Goal: Book appointment/travel/reservation

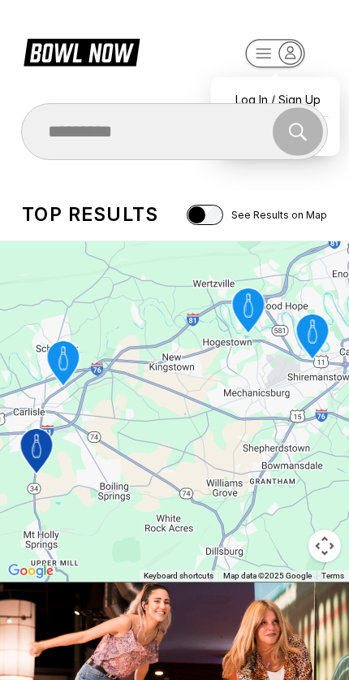
click at [304, 53] on rect "button" at bounding box center [274, 53] width 59 height 28
click at [293, 85] on div "Log In / Sign Up" at bounding box center [275, 99] width 113 height 28
select select "**"
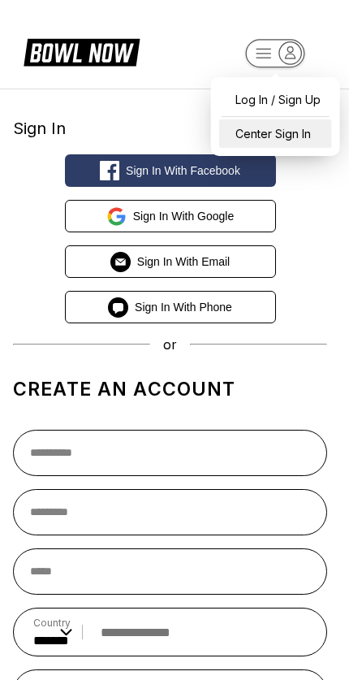
click at [302, 131] on div "Center Sign In" at bounding box center [275, 133] width 113 height 28
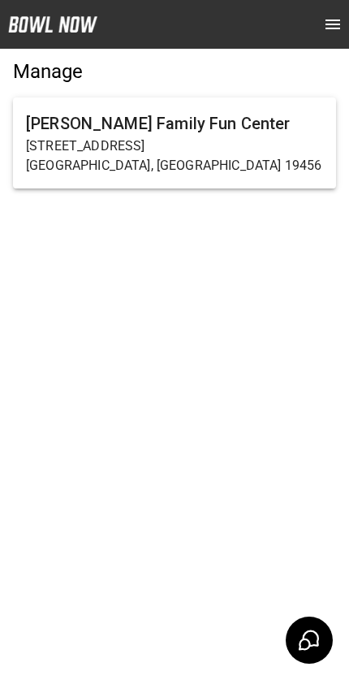
click at [241, 132] on h6 "[PERSON_NAME] Family Fun Center" at bounding box center [174, 124] width 297 height 26
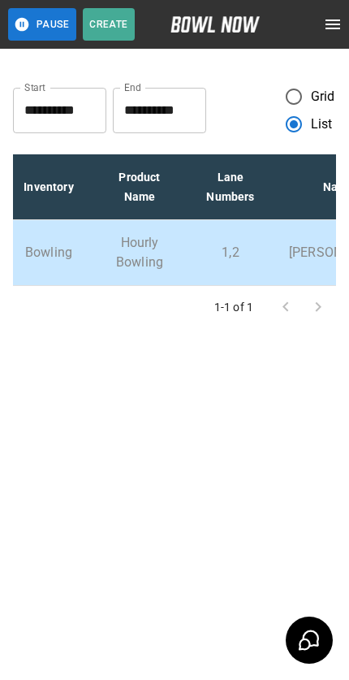
scroll to position [0, 284]
